Goal: Find specific page/section: Find specific page/section

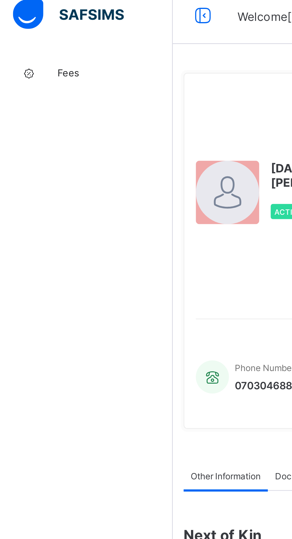
click at [55, 177] on div "Fees Help Configuration" at bounding box center [36, 281] width 72 height 515
click at [40, 38] on link "Fees" at bounding box center [36, 36] width 72 height 12
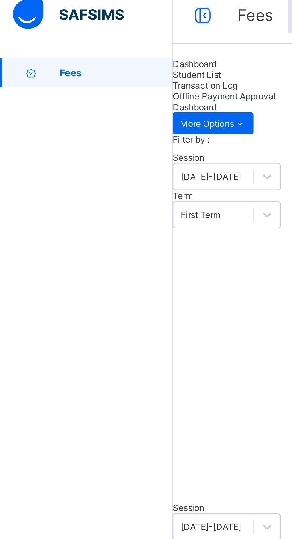
click at [53, 47] on div "Fees Help Configuration" at bounding box center [36, 281] width 72 height 515
click at [44, 40] on link "Fees" at bounding box center [36, 36] width 72 height 12
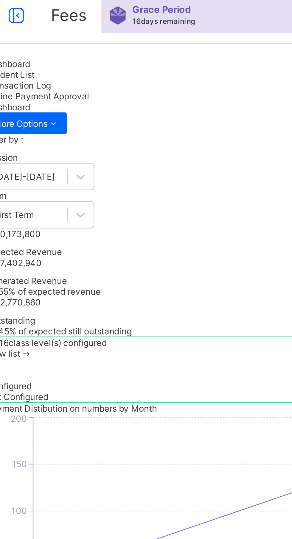
click at [123, 39] on div "Student List" at bounding box center [182, 36] width 221 height 4
